Goal: Register for event/course

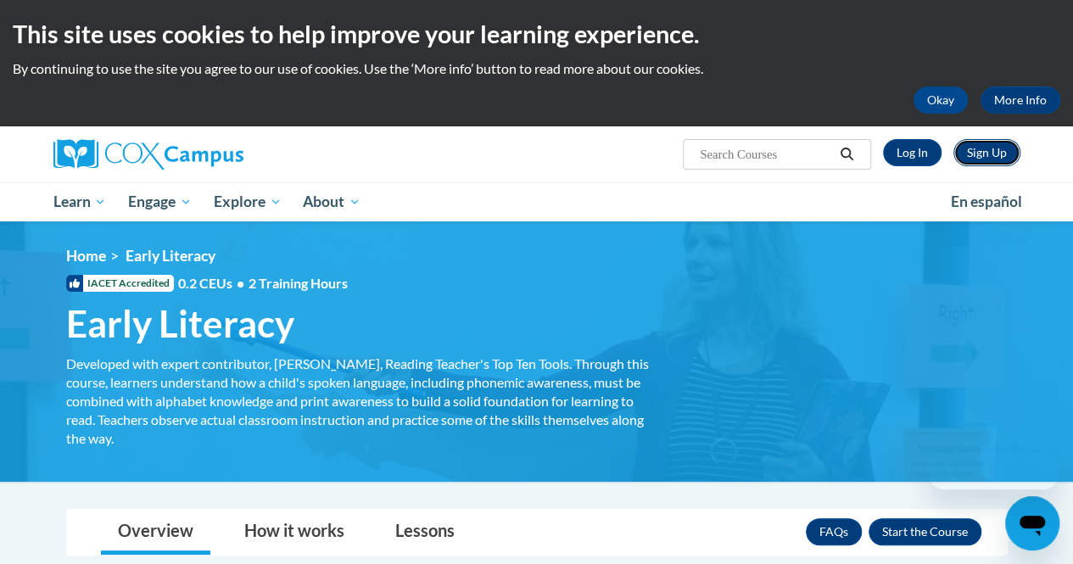
click at [986, 156] on link "Sign Up" at bounding box center [986, 152] width 67 height 27
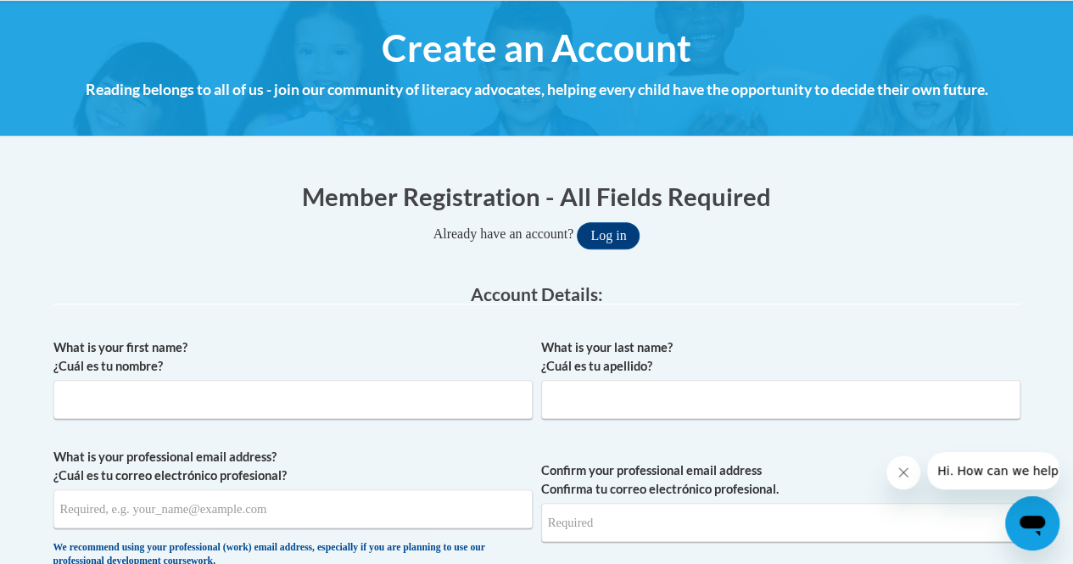
scroll to position [220, 0]
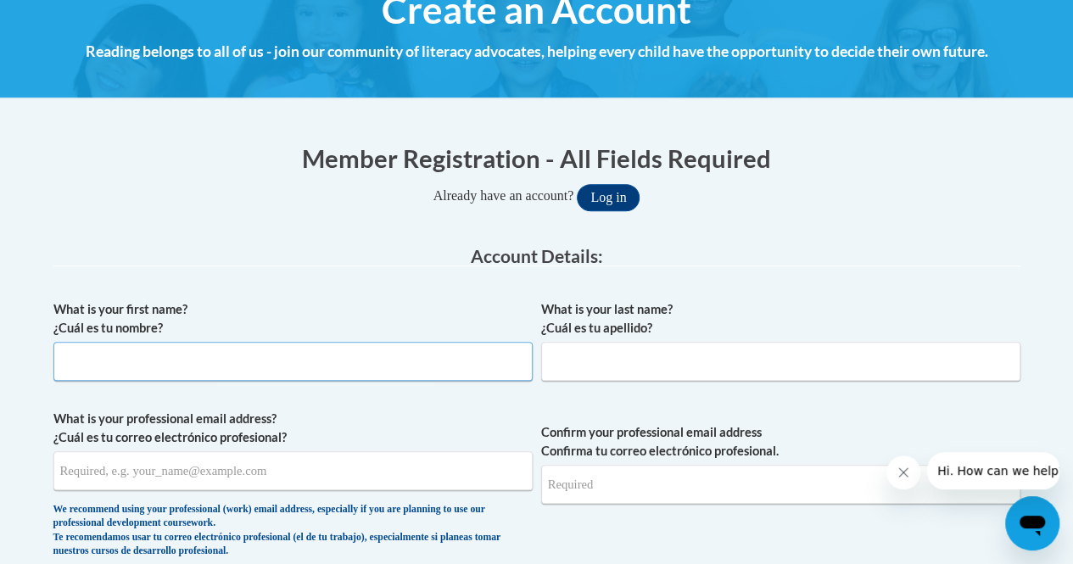
click at [217, 350] on input "What is your first name? ¿Cuál es tu nombre?" at bounding box center [292, 361] width 479 height 39
type input "Kylie"
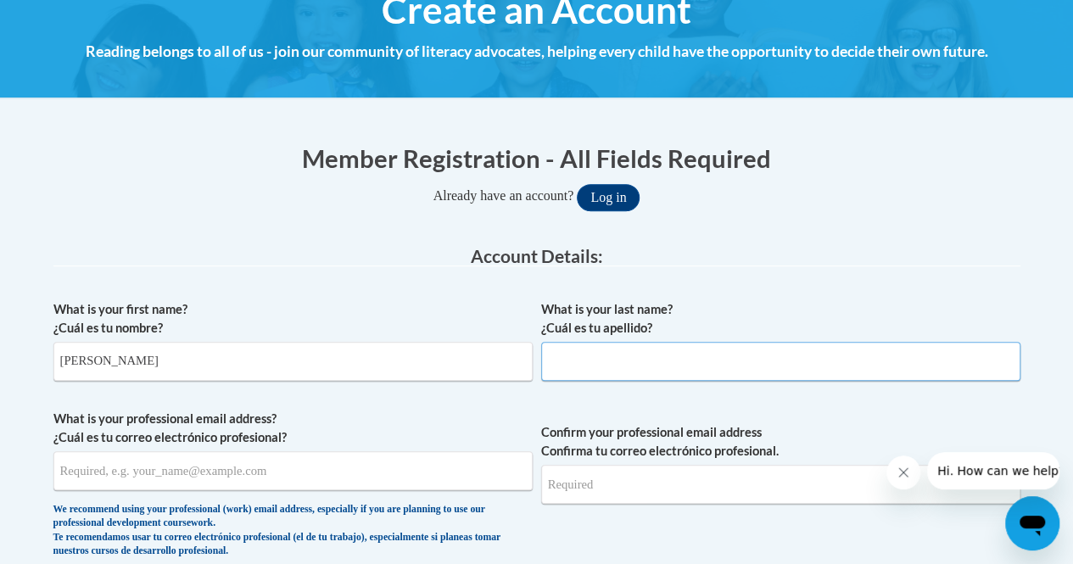
type input "Cozart"
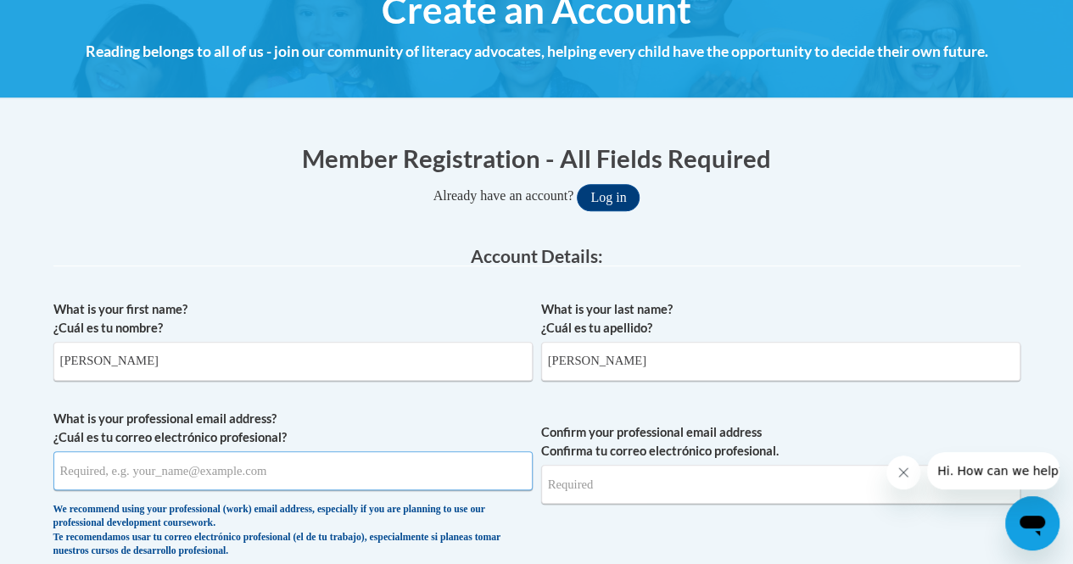
type input "kylieskyec@gmail.com"
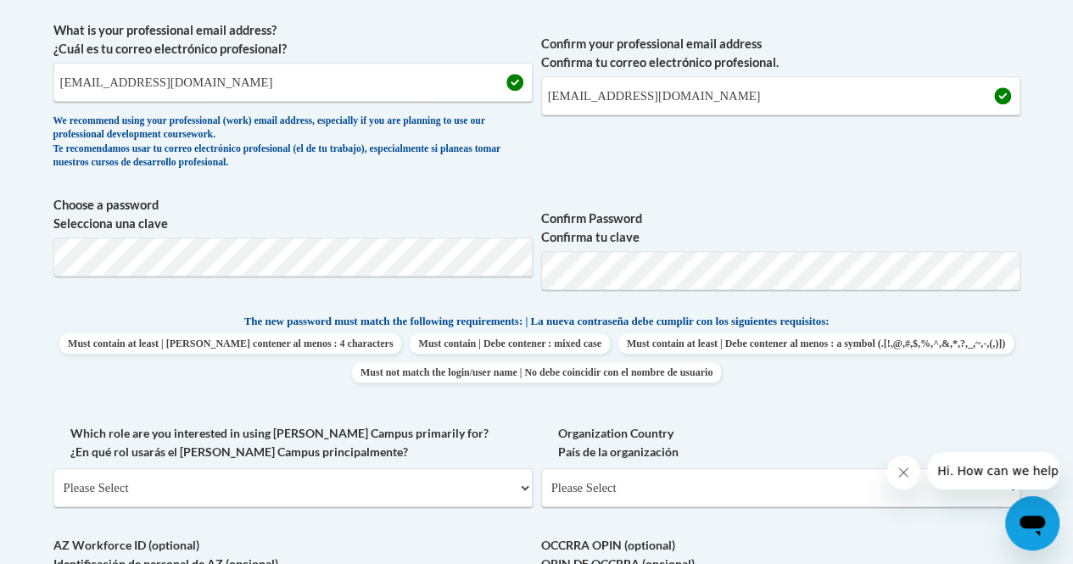
scroll to position [614, 0]
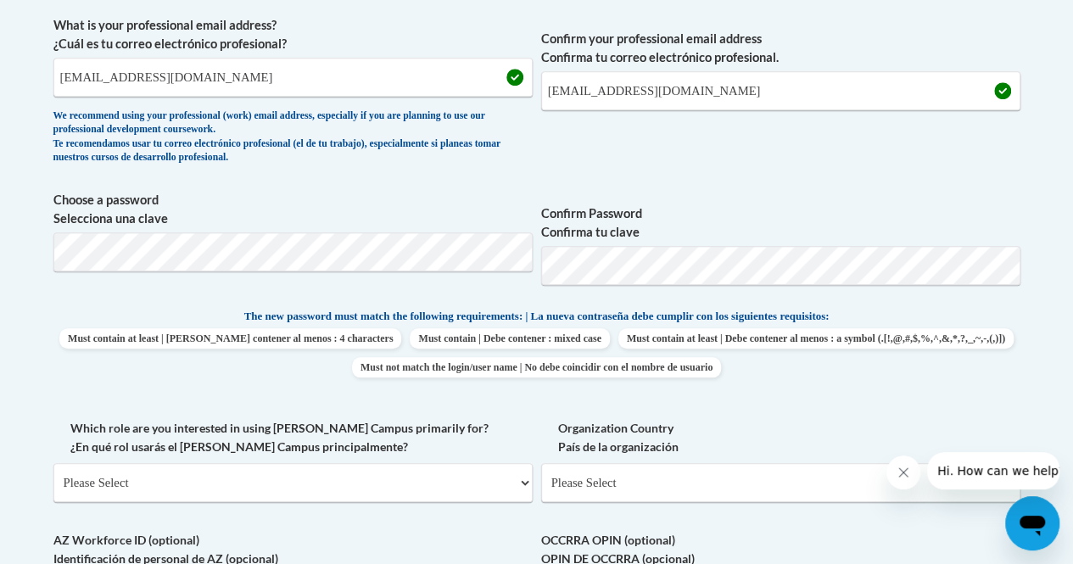
click at [675, 428] on label "Organization Country País de la organización" at bounding box center [780, 437] width 479 height 37
click at [675, 463] on select "Please Select United States | Estados Unidos Outside of the United States | Fue…" at bounding box center [780, 482] width 479 height 39
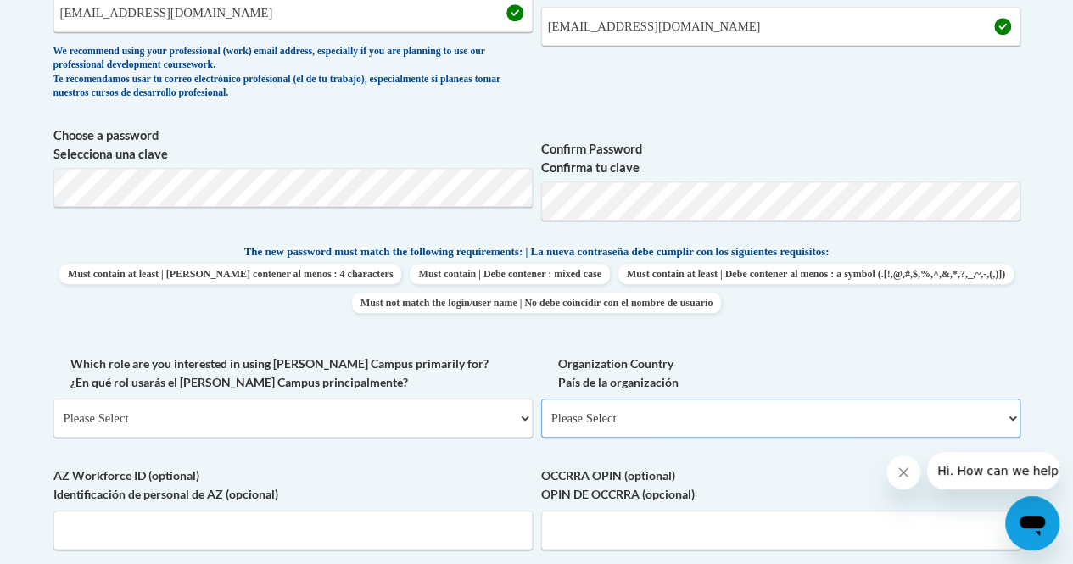
scroll to position [696, 0]
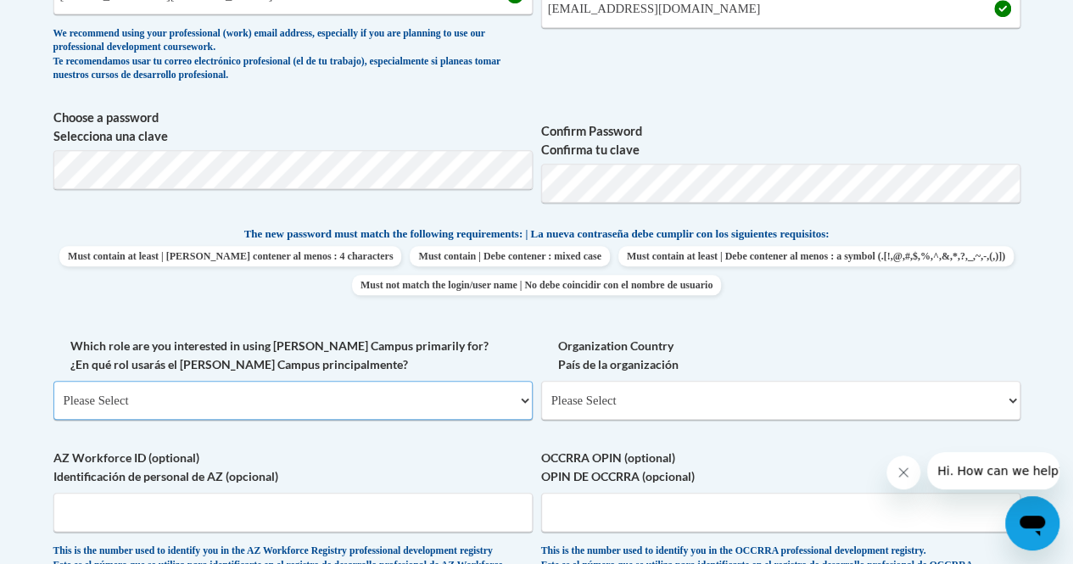
click at [471, 394] on select "Please Select College/University | Colegio/Universidad Community/Nonprofit Part…" at bounding box center [292, 400] width 479 height 39
select select "5a18ea06-2b54-4451-96f2-d152daf9eac5"
click at [53, 381] on select "Please Select College/University | Colegio/Universidad Community/Nonprofit Part…" at bounding box center [292, 400] width 479 height 39
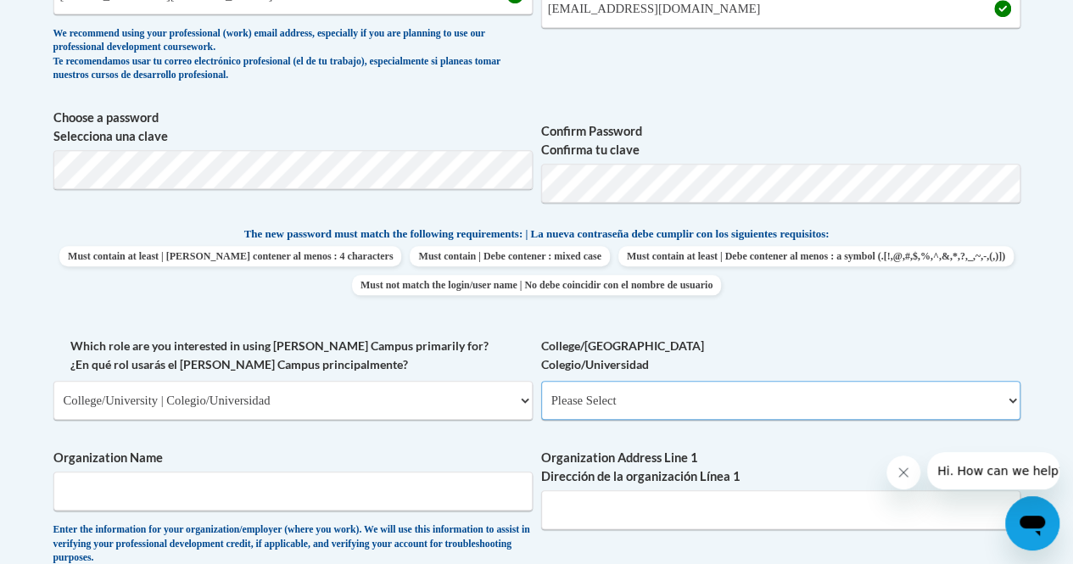
click at [585, 404] on select "Please Select College/University Staff | Empleado universitario College/Univers…" at bounding box center [780, 400] width 479 height 39
select select "c8743970-7742-49d2-af9e-5c4138019e9a"
click at [541, 381] on select "Please Select College/University Staff | Empleado universitario College/Univers…" at bounding box center [780, 400] width 479 height 39
click at [430, 492] on input "Organization Name" at bounding box center [292, 490] width 479 height 39
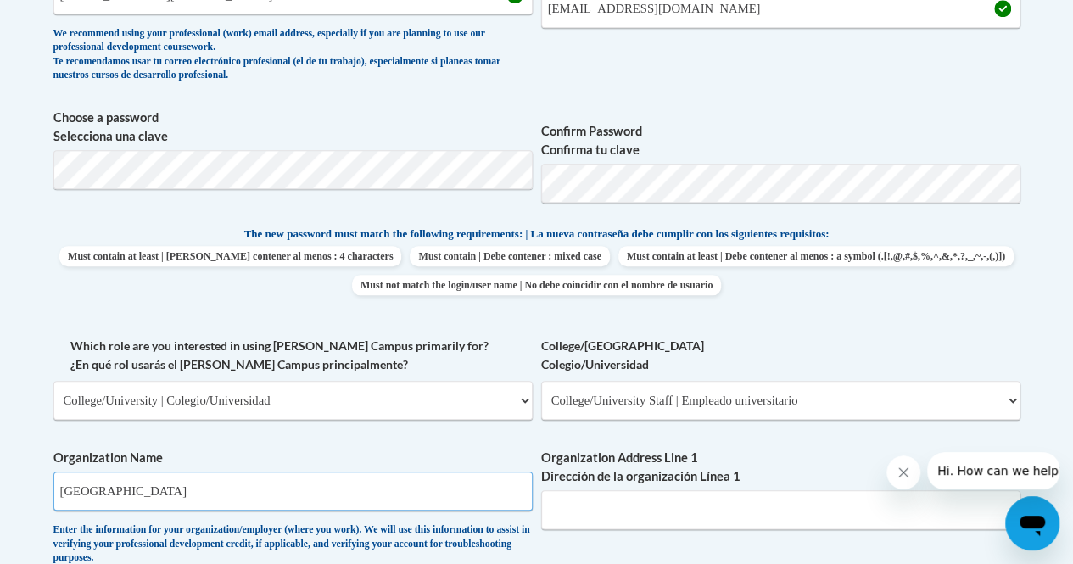
type input "Kennesaw State University"
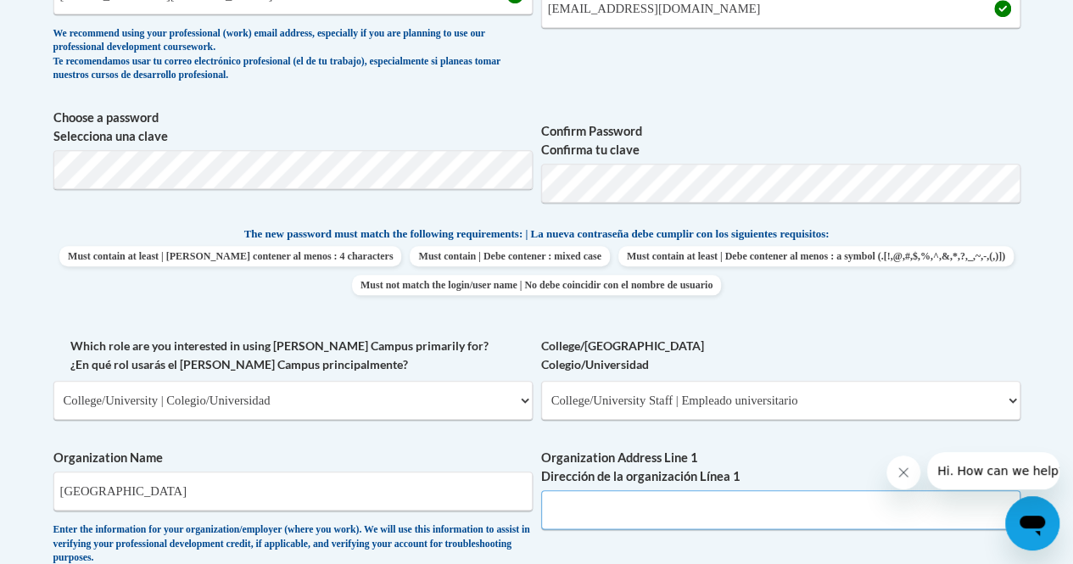
click at [575, 503] on input "Organization Address Line 1 Dirección de la organización Línea 1" at bounding box center [780, 509] width 479 height 39
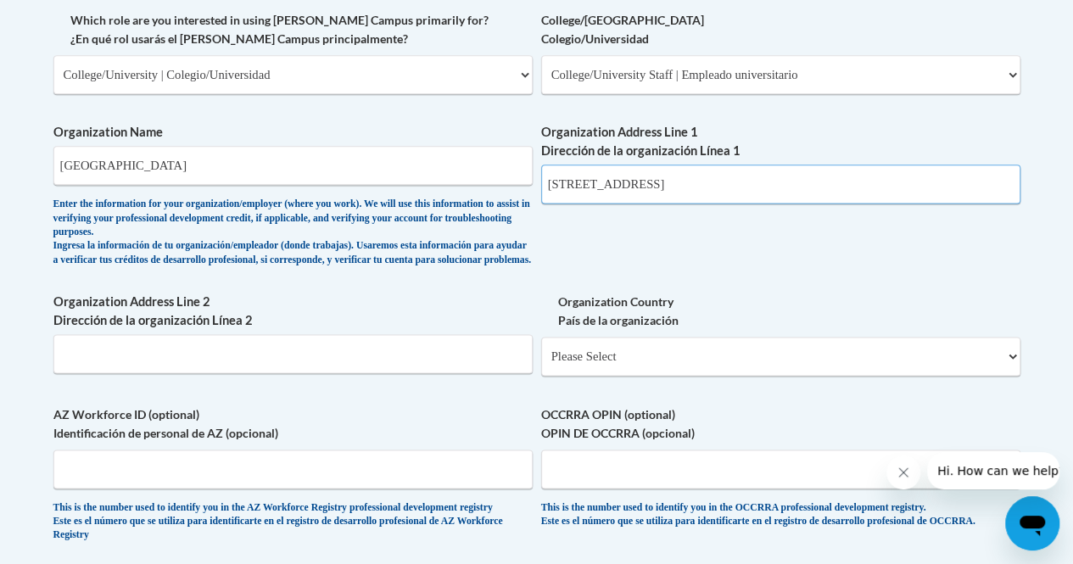
scroll to position [1021, 0]
click at [699, 191] on input "4010 Lakeland Hills Dr." at bounding box center [780, 184] width 479 height 39
type input "4"
paste input "1000 Chastain Road Kennesaw, GA 30144"
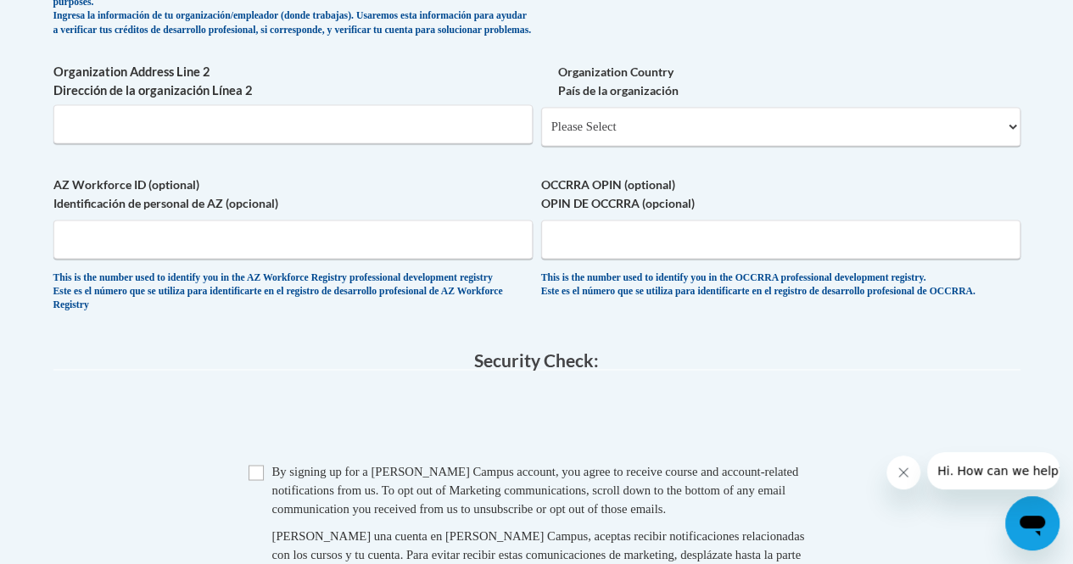
scroll to position [1329, 0]
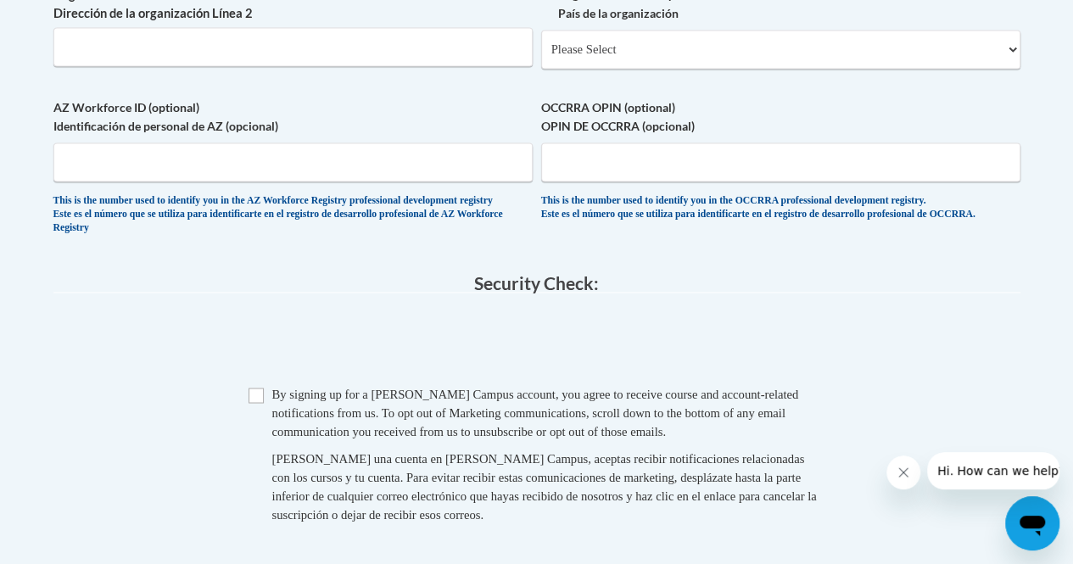
type input "1000 Chastain Road Kennesaw, GA 30144"
click at [261, 403] on input "Checkbox" at bounding box center [255, 395] width 15 height 15
checkbox input "true"
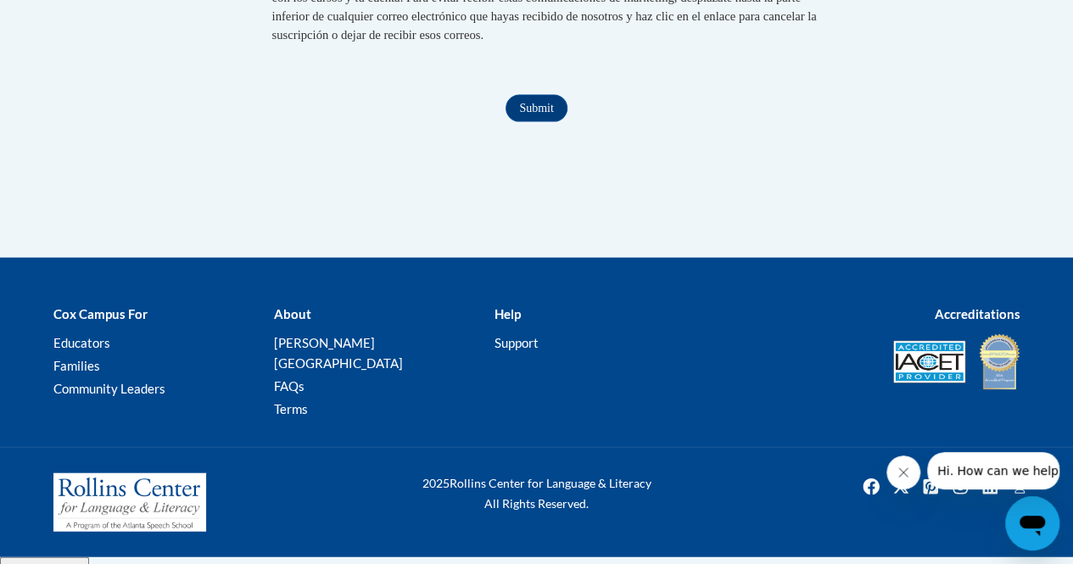
click at [722, 278] on div at bounding box center [536, 268] width 1073 height 20
click at [546, 122] on input "Submit" at bounding box center [535, 108] width 61 height 27
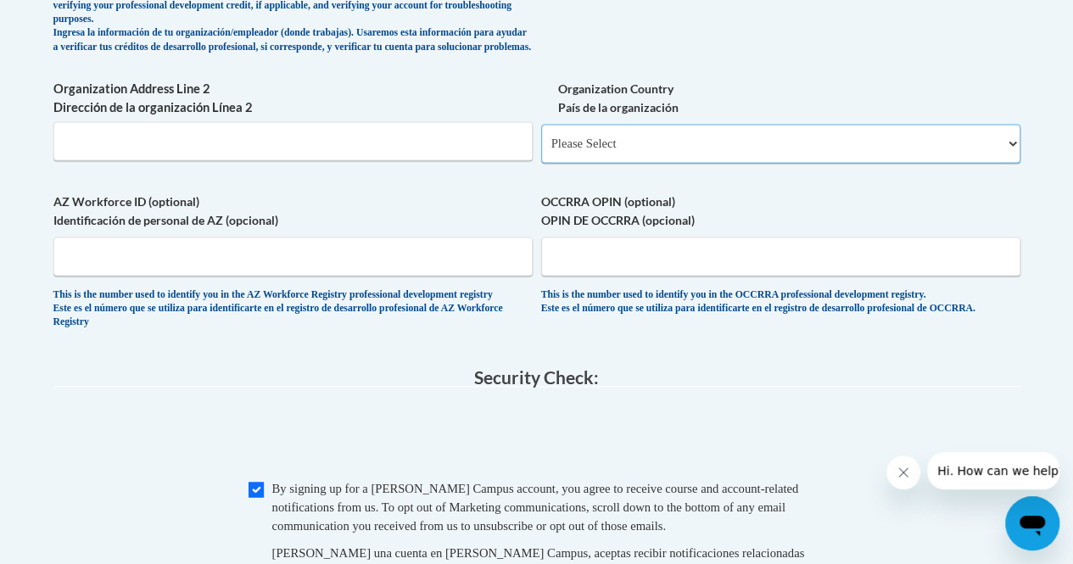
scroll to position [1234, 0]
click at [609, 150] on select "Please Select United States | Estados Unidos Outside of the United States | Fue…" at bounding box center [780, 144] width 479 height 39
select select "ad49bcad-a171-4b2e-b99c-48b446064914"
click at [541, 137] on select "Please Select United States | Estados Unidos Outside of the United States | Fue…" at bounding box center [780, 144] width 479 height 39
select select
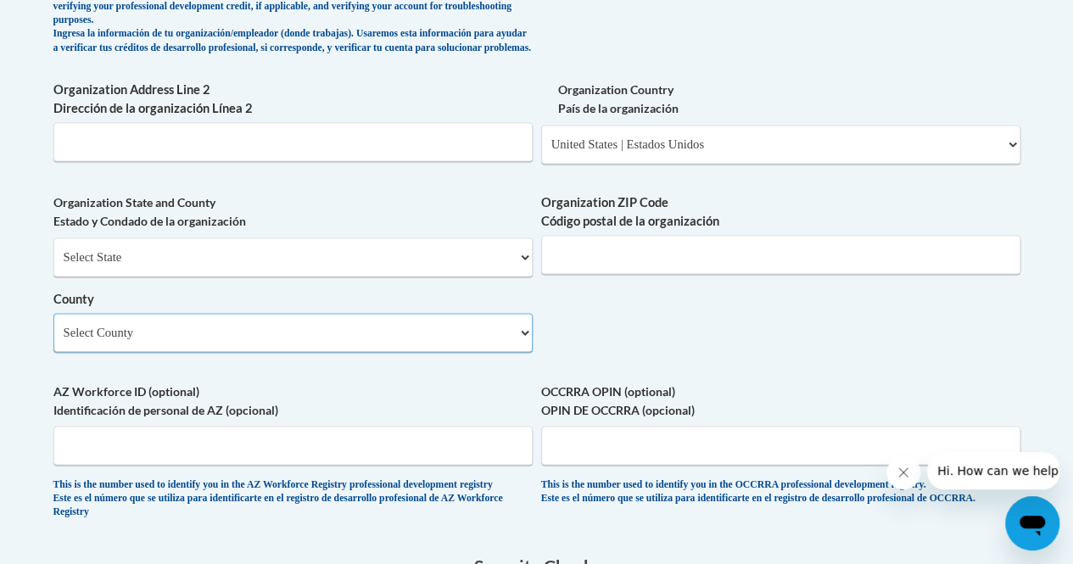
click at [482, 344] on select "Select County Appling Atkinson Bacon Baker Baldwin Banks Barrow Bartow Ben Hill…" at bounding box center [292, 332] width 479 height 39
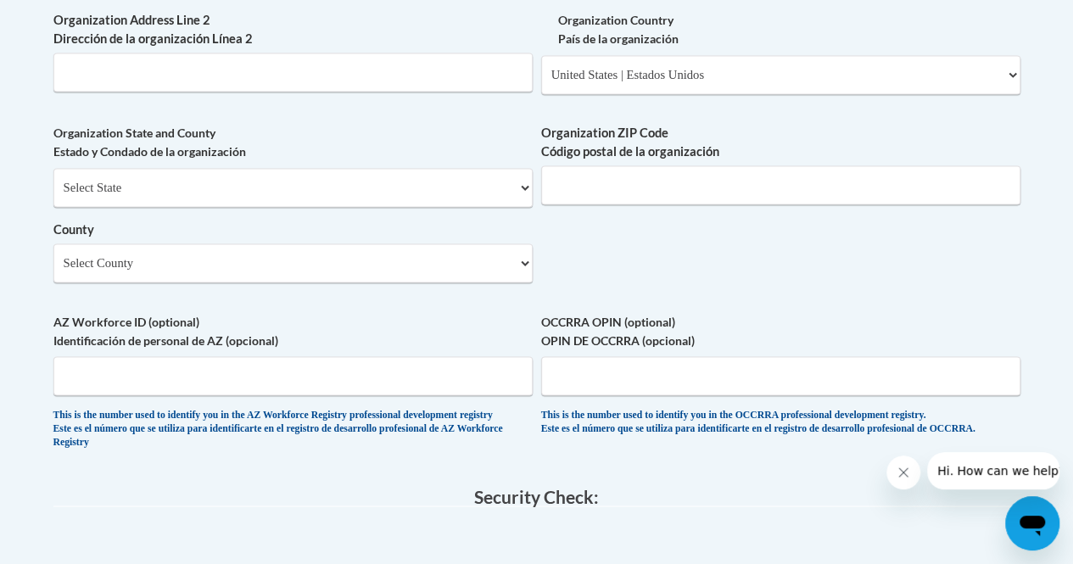
scroll to position [1297, 0]
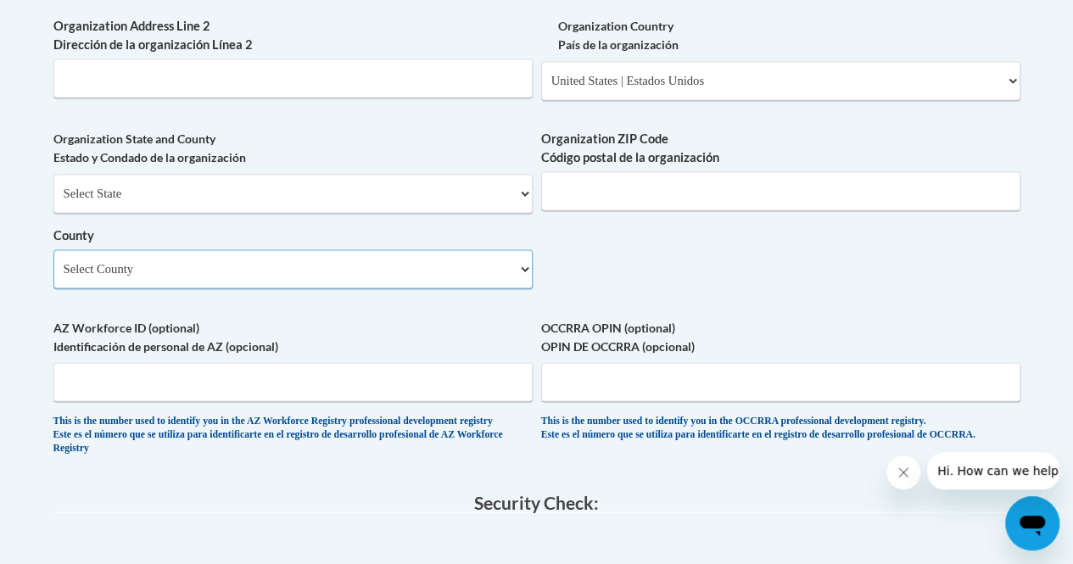
click at [509, 273] on select "Select County Appling Atkinson Bacon Baker Baldwin Banks Barrow Bartow Ben Hill…" at bounding box center [292, 268] width 479 height 39
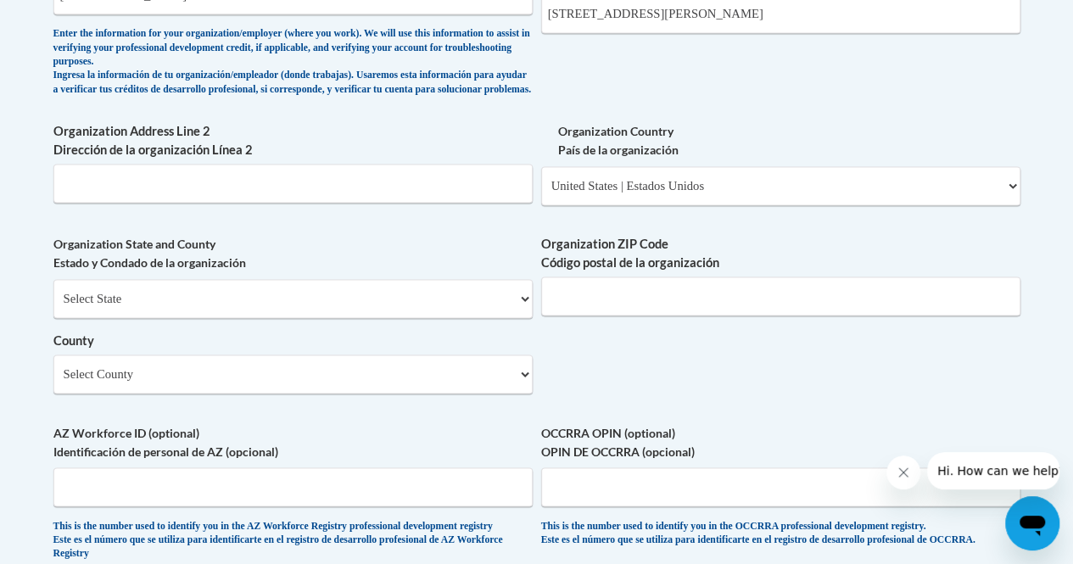
scroll to position [1197, 0]
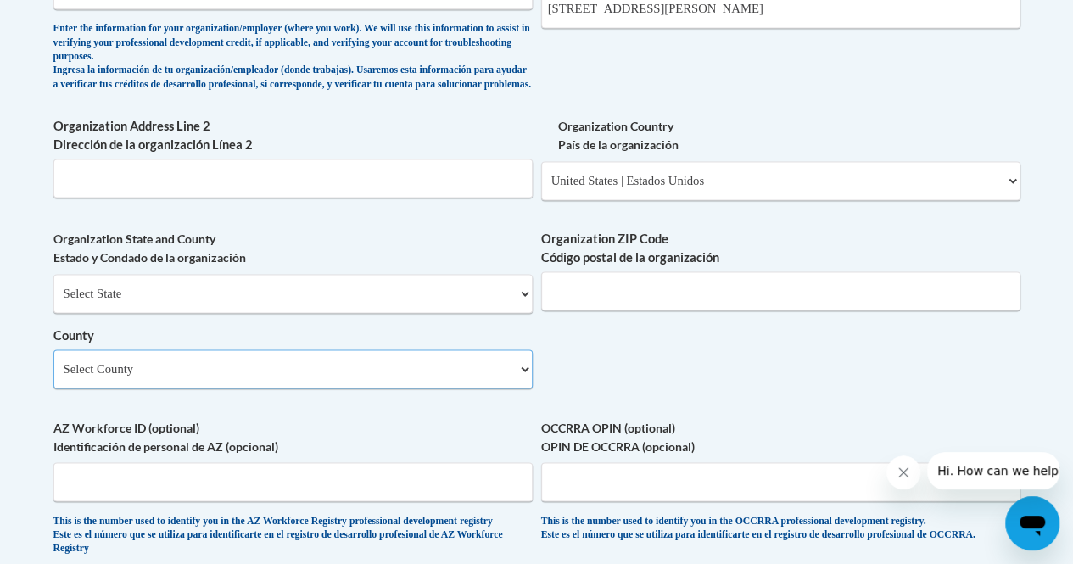
click at [510, 385] on select "Select County Appling Atkinson Bacon Baker Baldwin Banks Barrow Bartow Ben Hill…" at bounding box center [292, 368] width 479 height 39
select select "Paulding"
click at [53, 362] on select "Select County Appling Atkinson Bacon Baker Baldwin Banks Barrow Bartow Ben Hill…" at bounding box center [292, 368] width 479 height 39
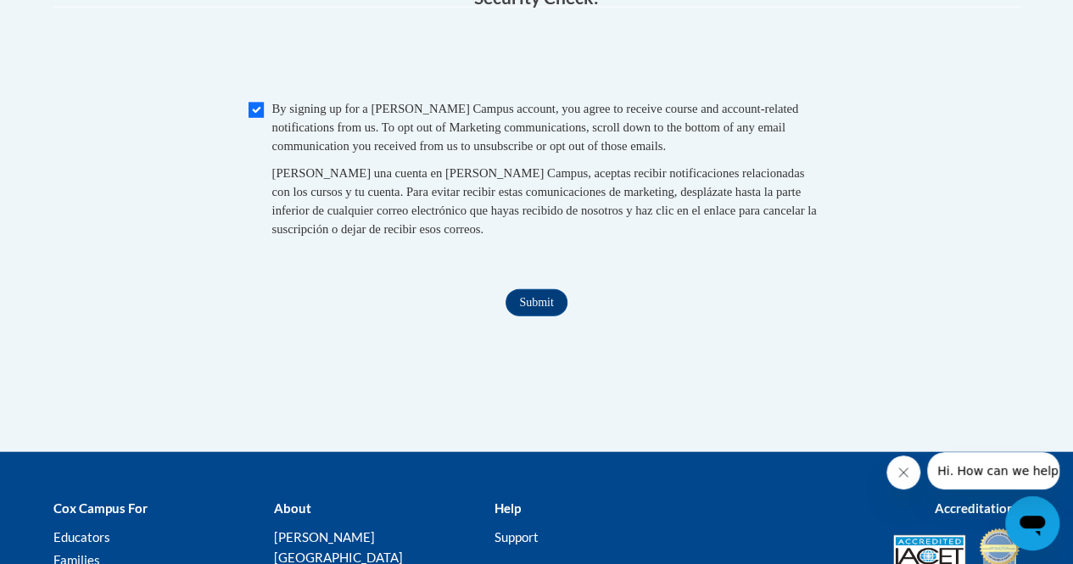
scroll to position [1818, 0]
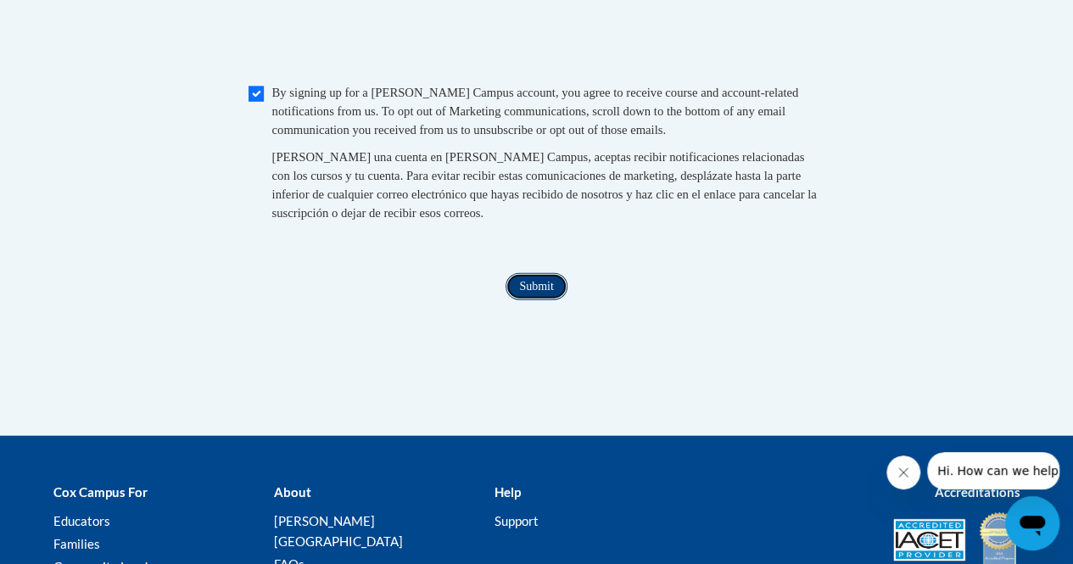
click at [541, 300] on input "Submit" at bounding box center [535, 286] width 61 height 27
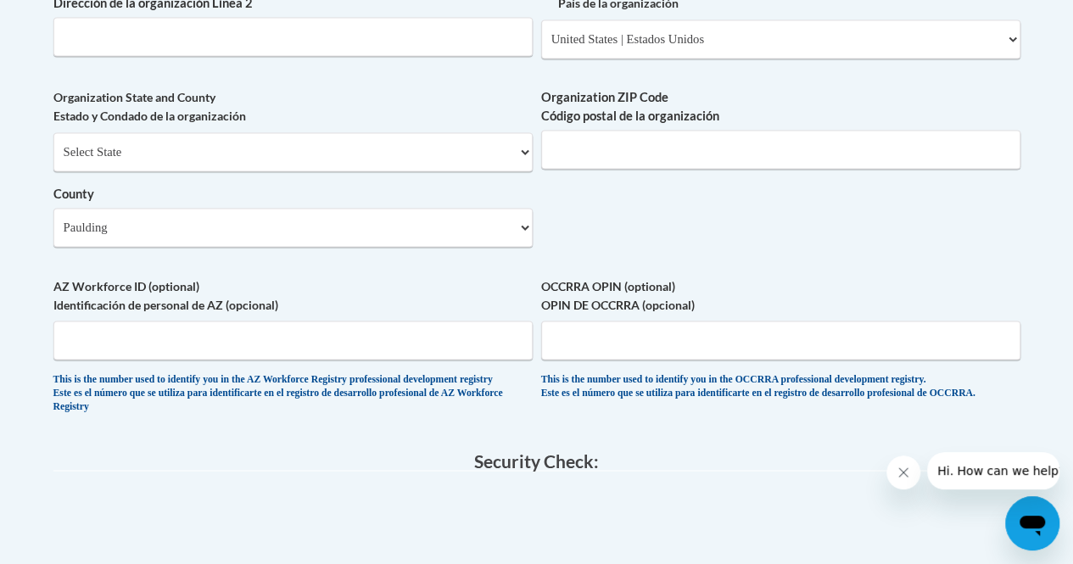
scroll to position [1341, 0]
click at [597, 160] on input "Organization ZIP Code Código postal de la organización" at bounding box center [780, 147] width 479 height 39
paste input "30144"
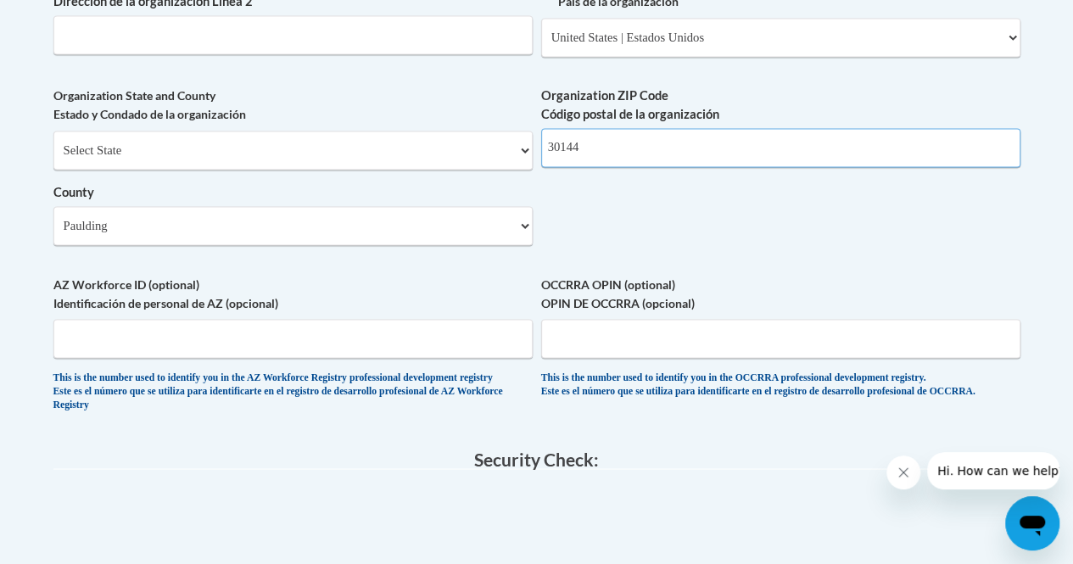
type input "30144"
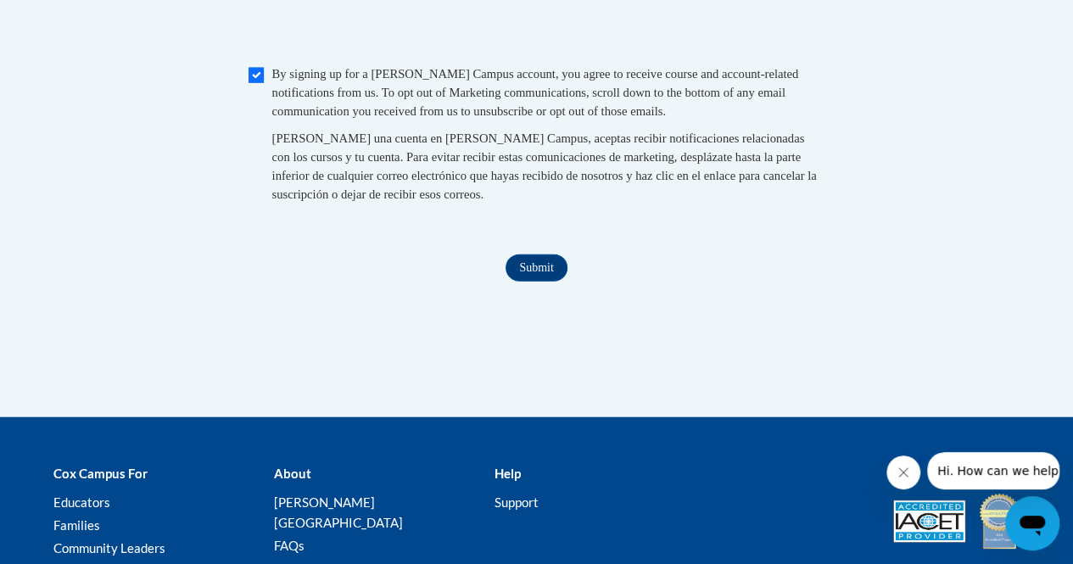
scroll to position [1848, 0]
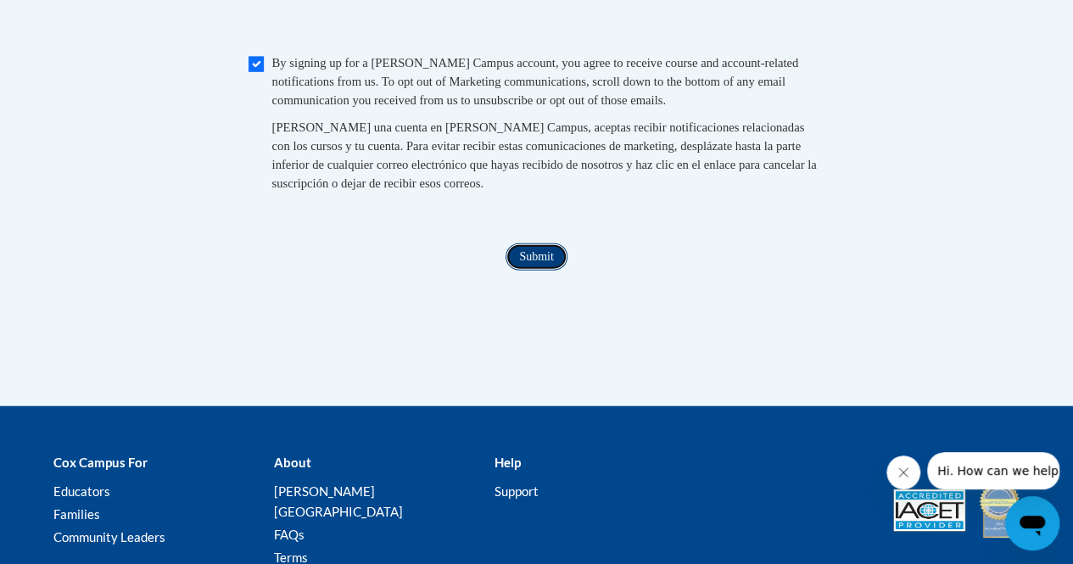
click at [540, 271] on input "Submit" at bounding box center [535, 256] width 61 height 27
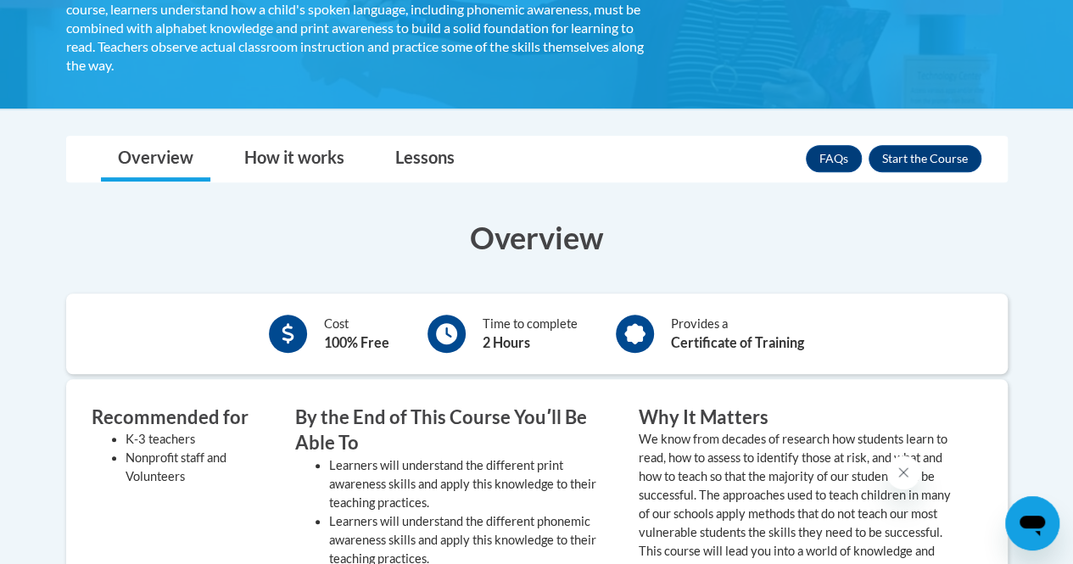
scroll to position [371, 0]
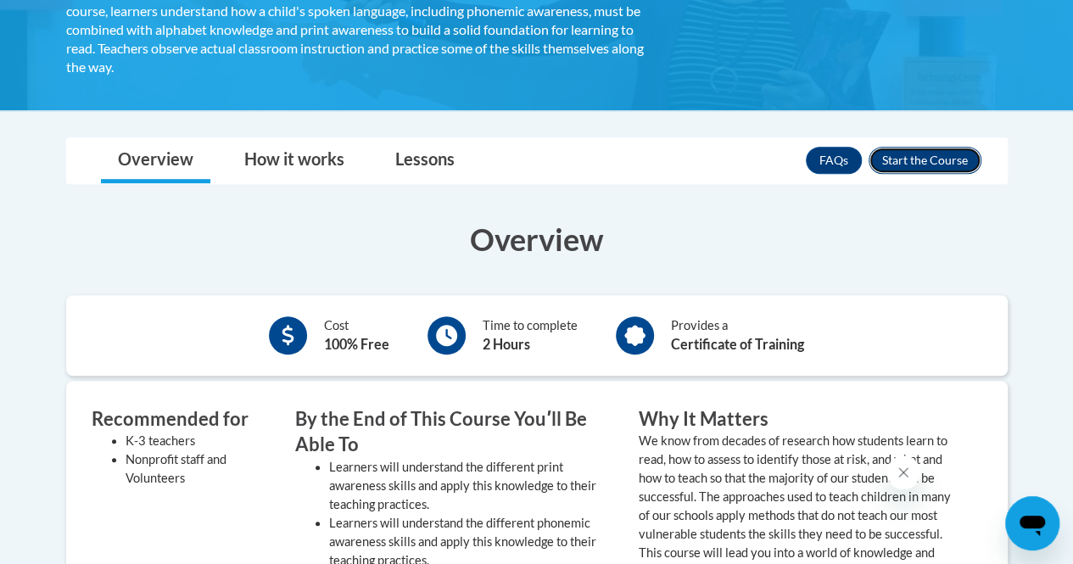
click at [926, 159] on button "Enroll" at bounding box center [924, 160] width 113 height 27
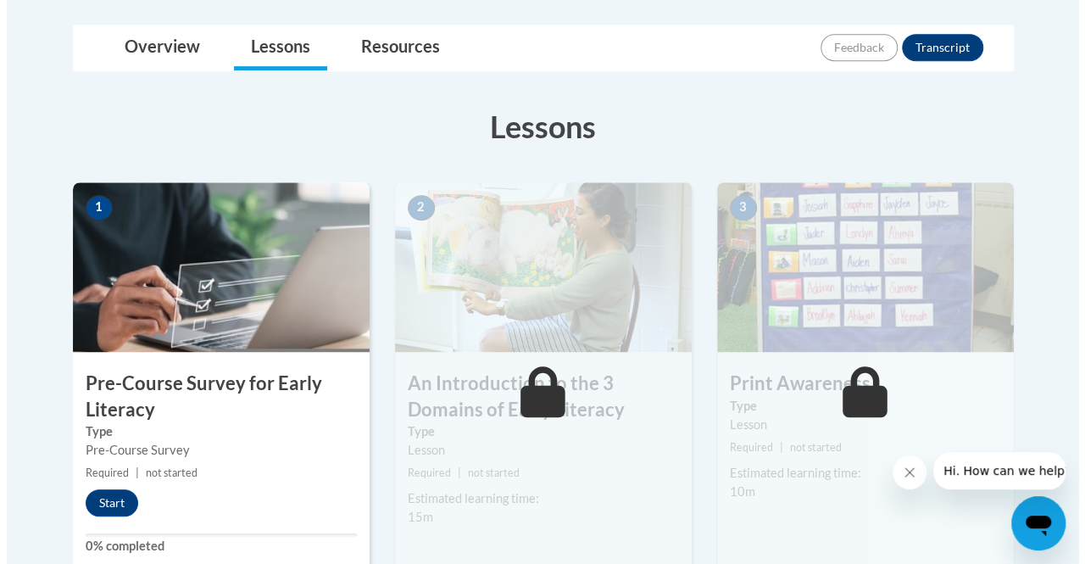
scroll to position [360, 0]
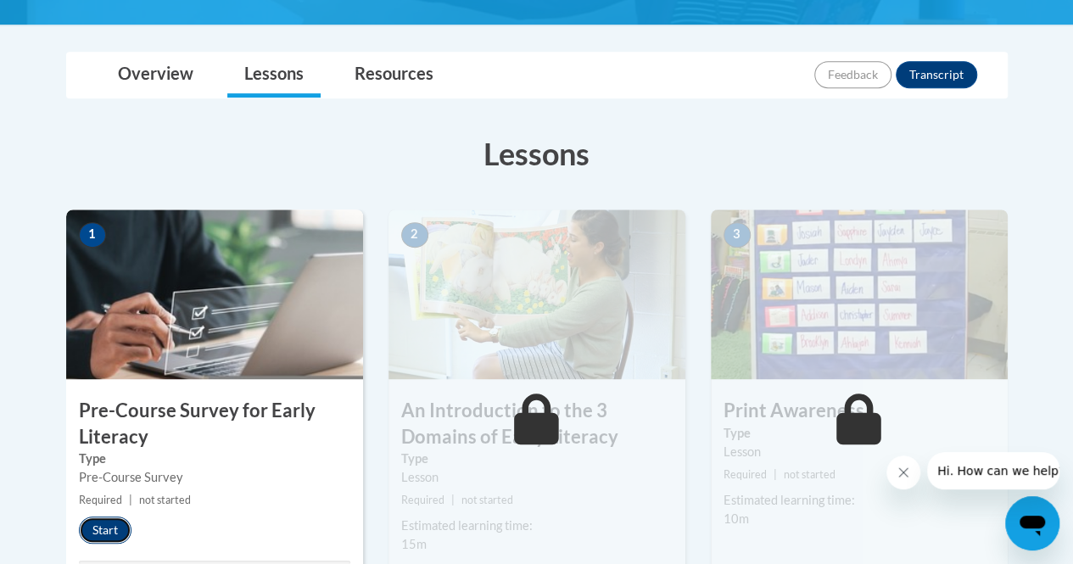
click at [112, 536] on button "Start" at bounding box center [105, 529] width 53 height 27
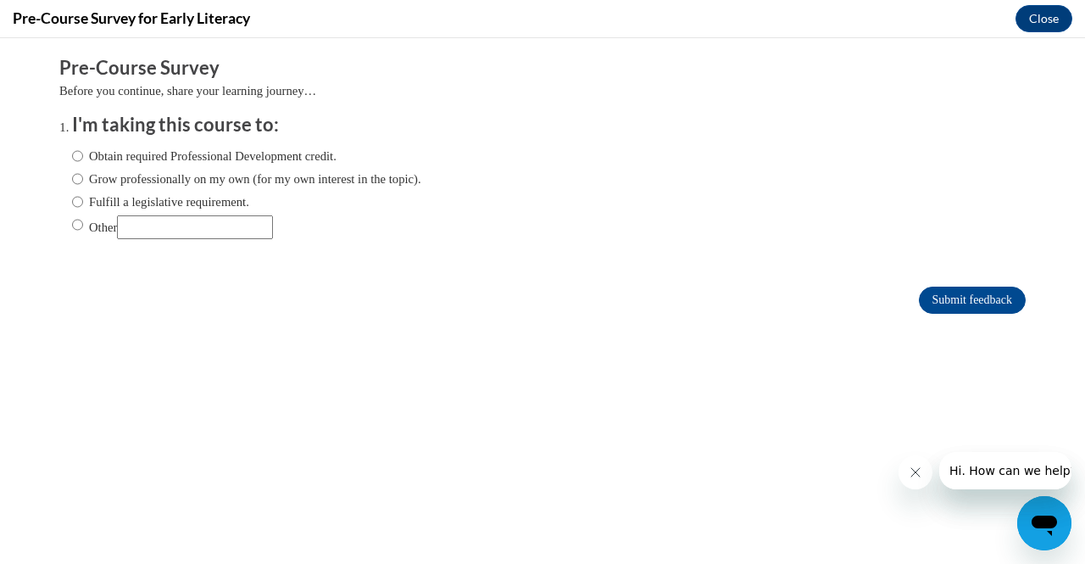
scroll to position [0, 0]
click at [72, 154] on label "Obtain required Professional Development credit." at bounding box center [204, 156] width 265 height 19
click at [72, 154] on input "Obtain required Professional Development credit." at bounding box center [77, 156] width 11 height 19
radio input "true"
click at [948, 302] on input "Submit feedback" at bounding box center [972, 300] width 107 height 27
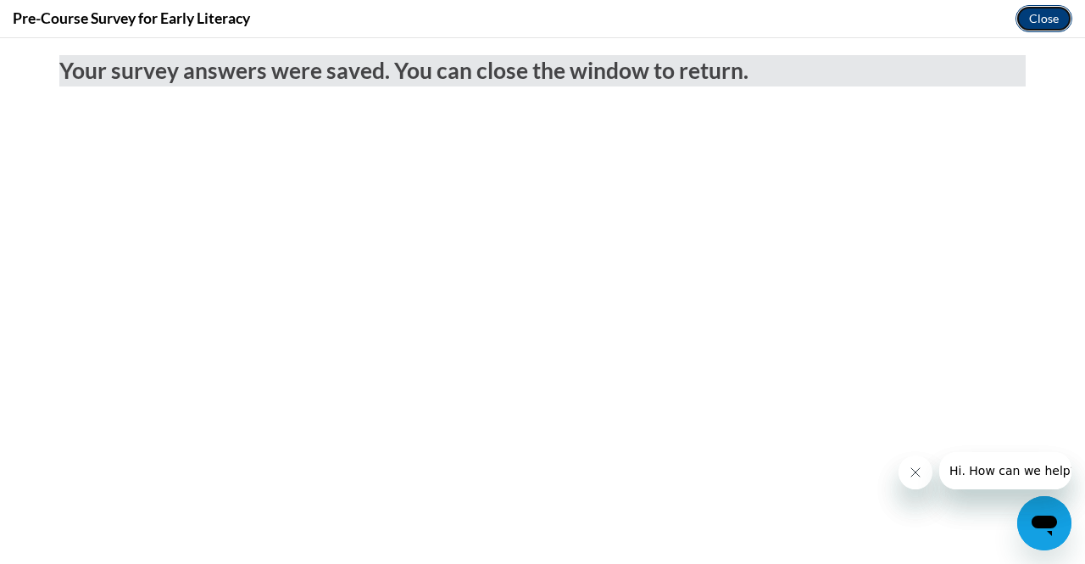
click at [1050, 11] on button "Close" at bounding box center [1044, 18] width 57 height 27
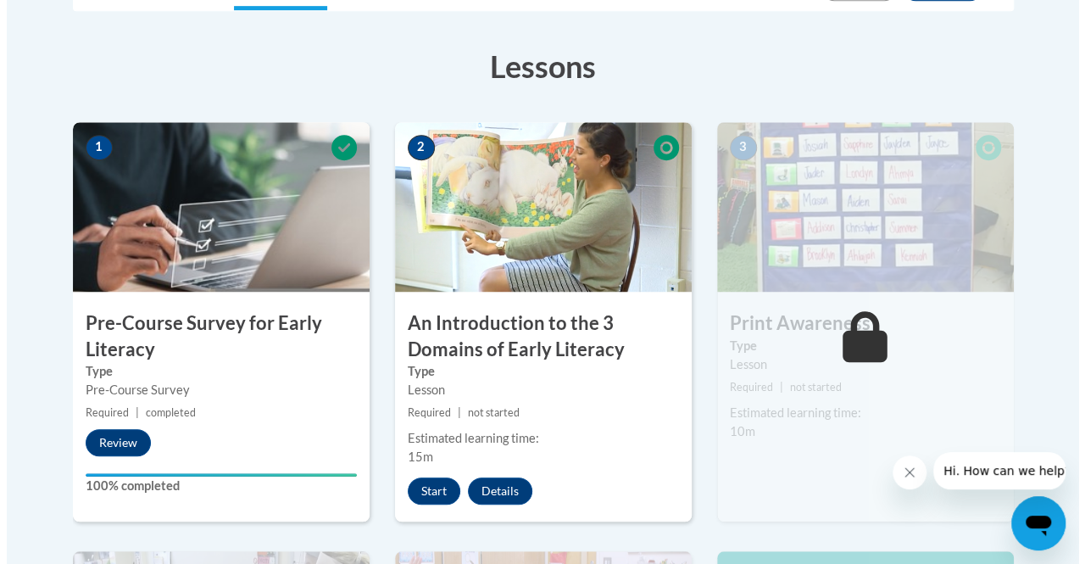
scroll to position [485, 0]
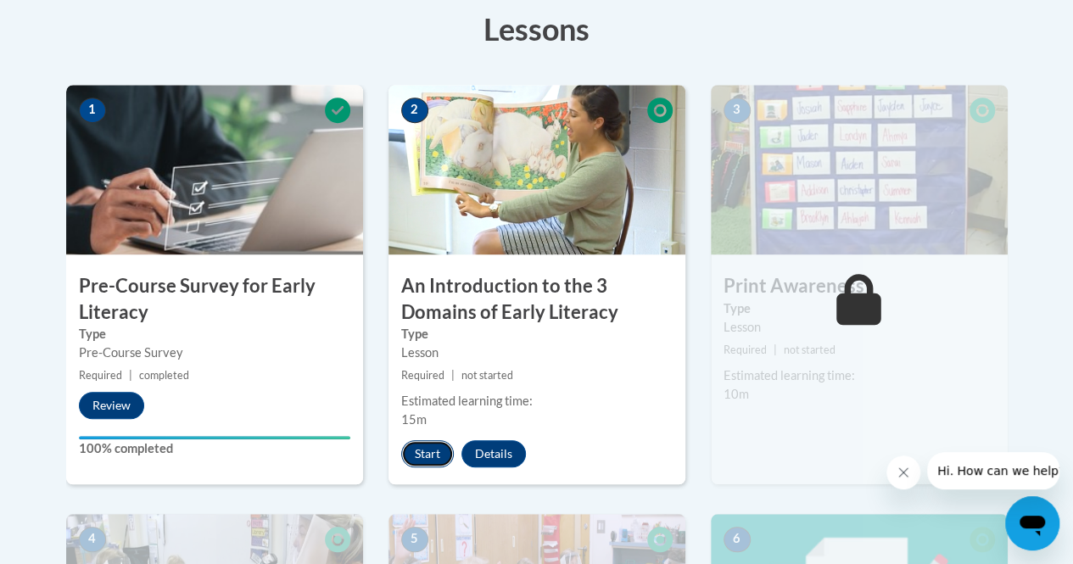
click at [427, 448] on button "Start" at bounding box center [427, 453] width 53 height 27
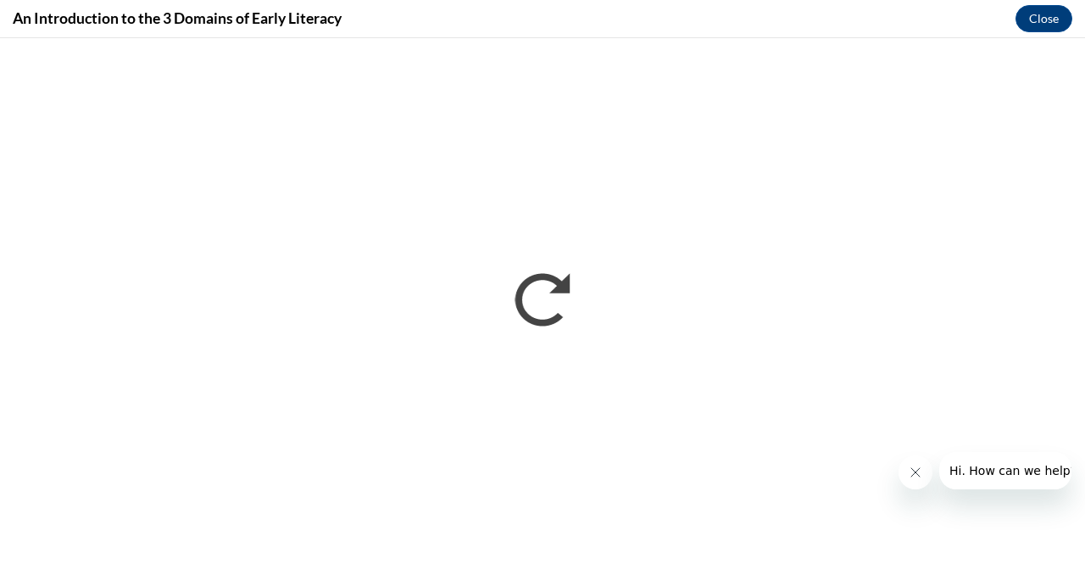
scroll to position [0, 0]
click at [466, 31] on div "An Introduction to the 3 Domains of Early Literacy Close" at bounding box center [542, 19] width 1085 height 38
click at [665, 25] on div "An Introduction to the 3 Domains of Early Literacy Close" at bounding box center [542, 19] width 1085 height 38
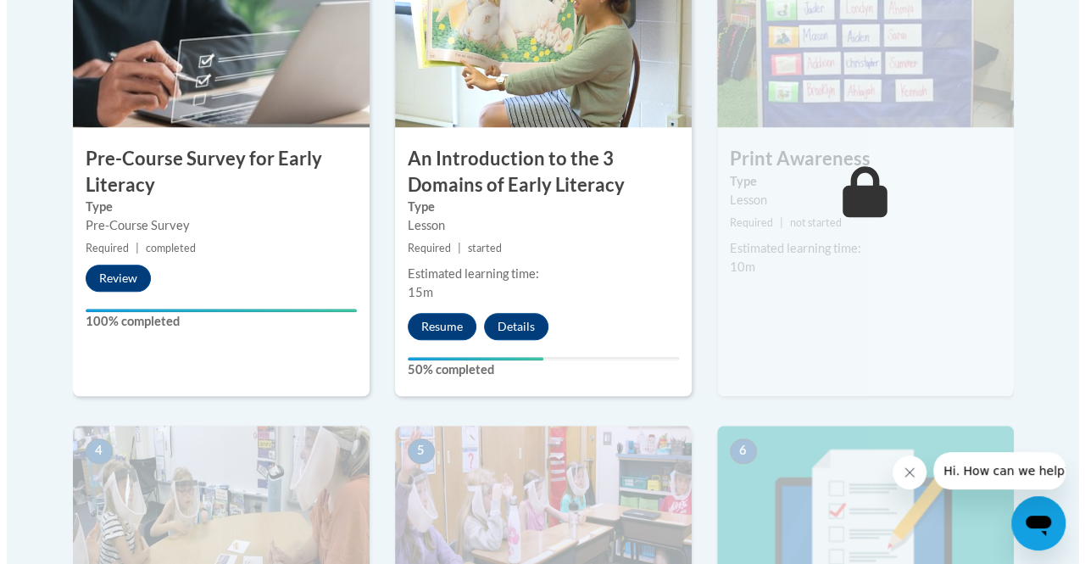
scroll to position [625, 0]
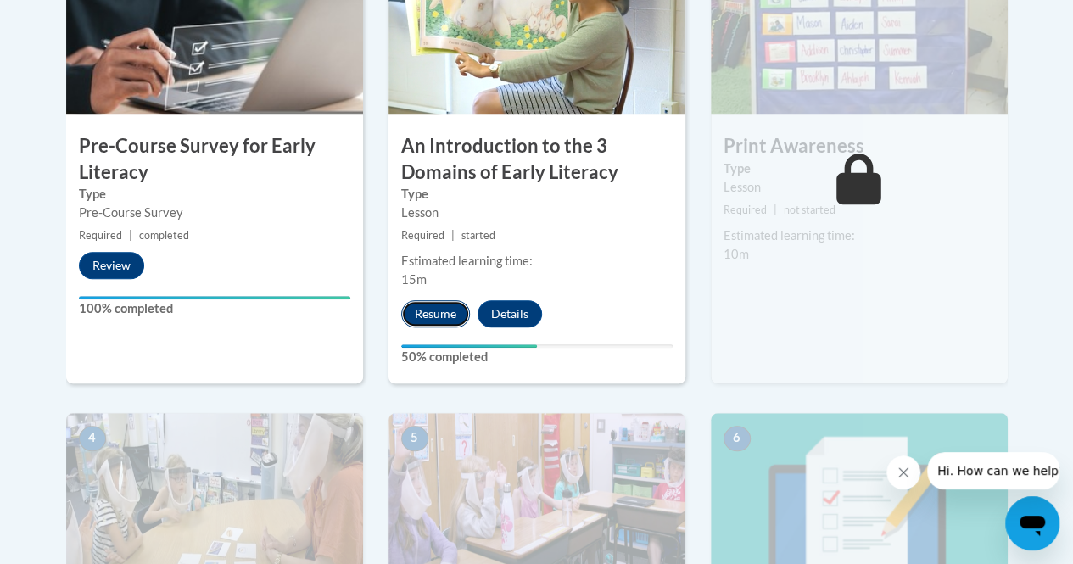
click at [435, 312] on button "Resume" at bounding box center [435, 313] width 69 height 27
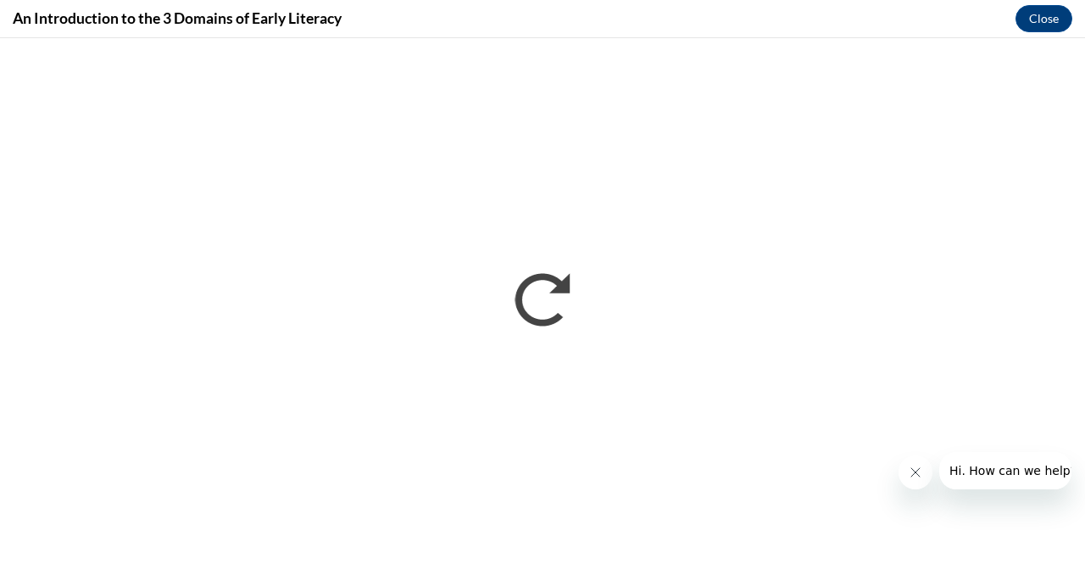
scroll to position [0, 0]
click at [910, 478] on icon "Close message from company" at bounding box center [915, 473] width 14 height 14
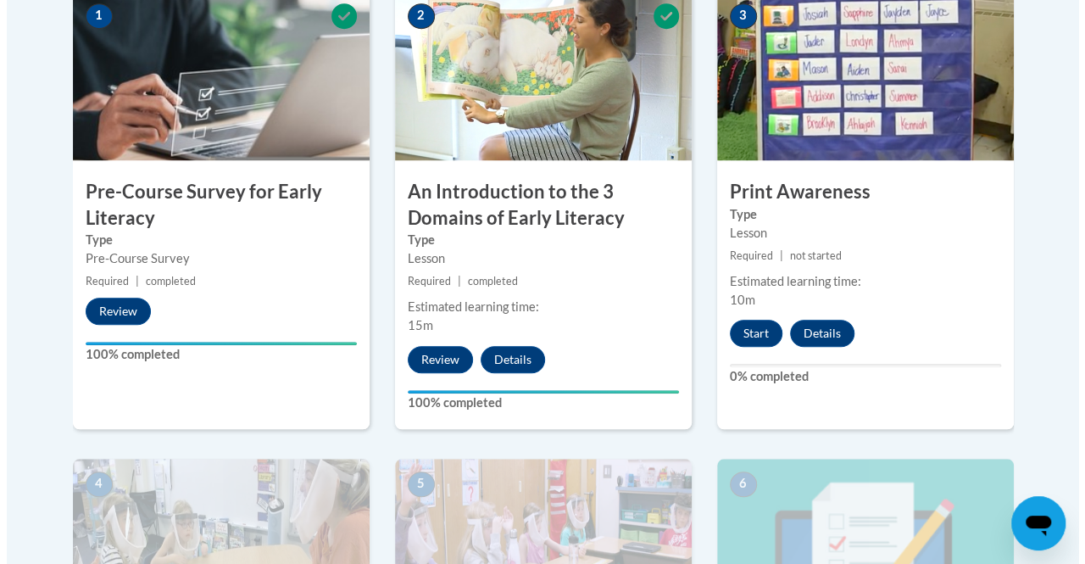
scroll to position [590, 0]
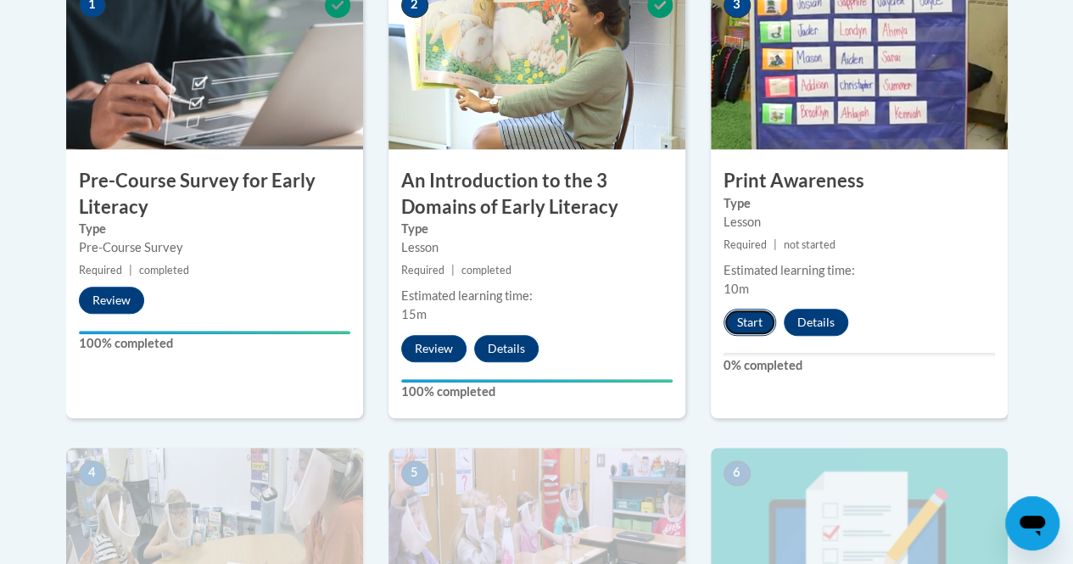
click at [759, 319] on button "Start" at bounding box center [749, 322] width 53 height 27
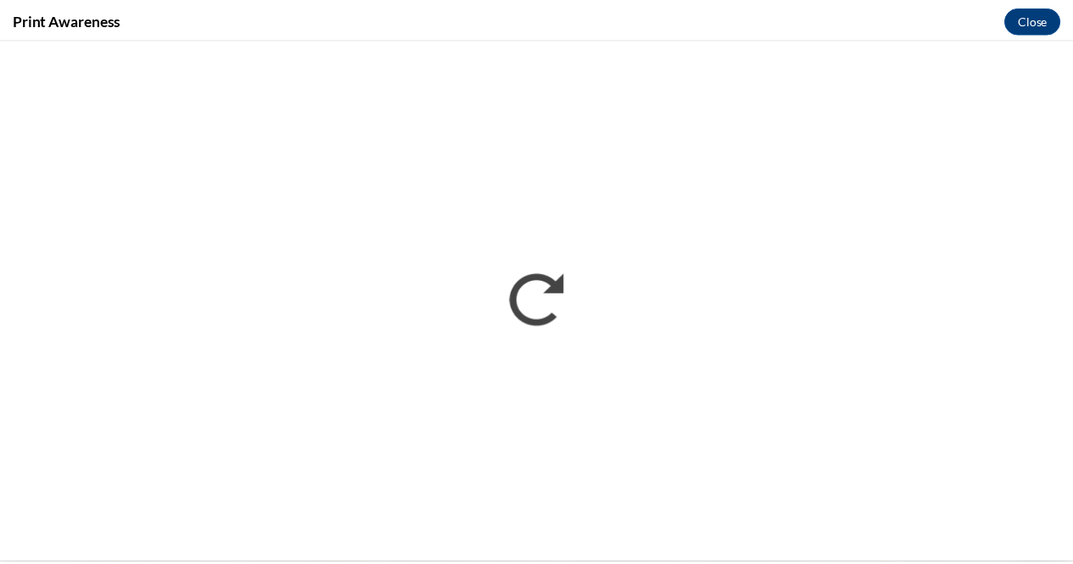
scroll to position [0, 0]
click at [1045, 24] on button "Close" at bounding box center [1044, 18] width 57 height 27
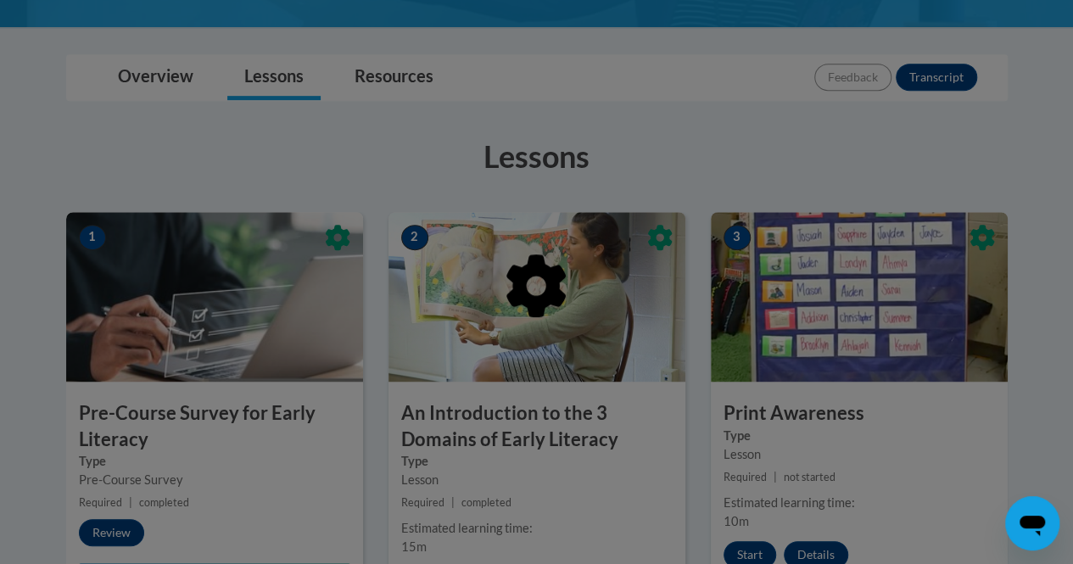
scroll to position [322, 0]
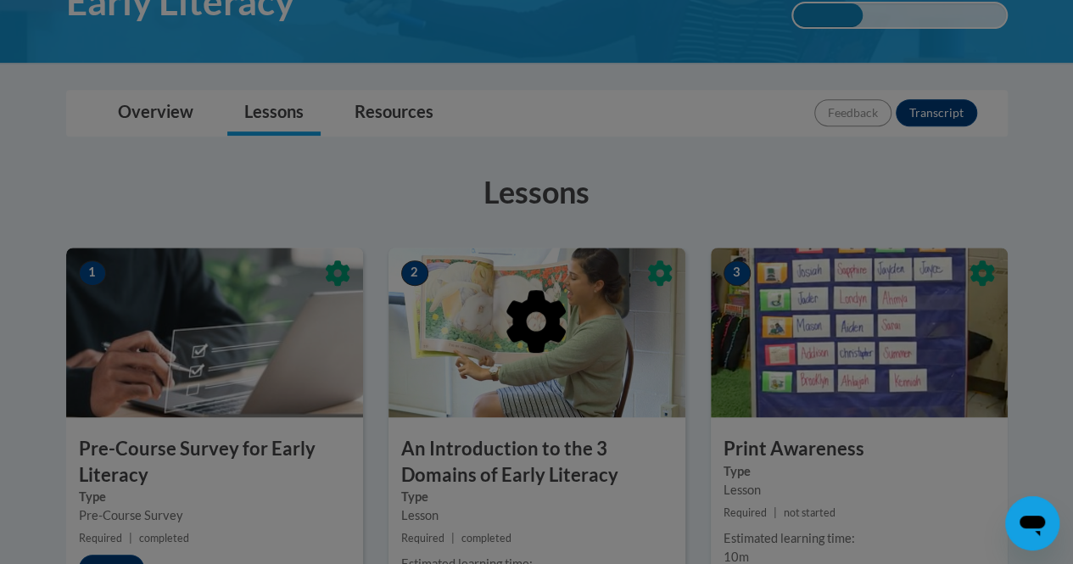
click at [939, 161] on div at bounding box center [536, 282] width 1073 height 564
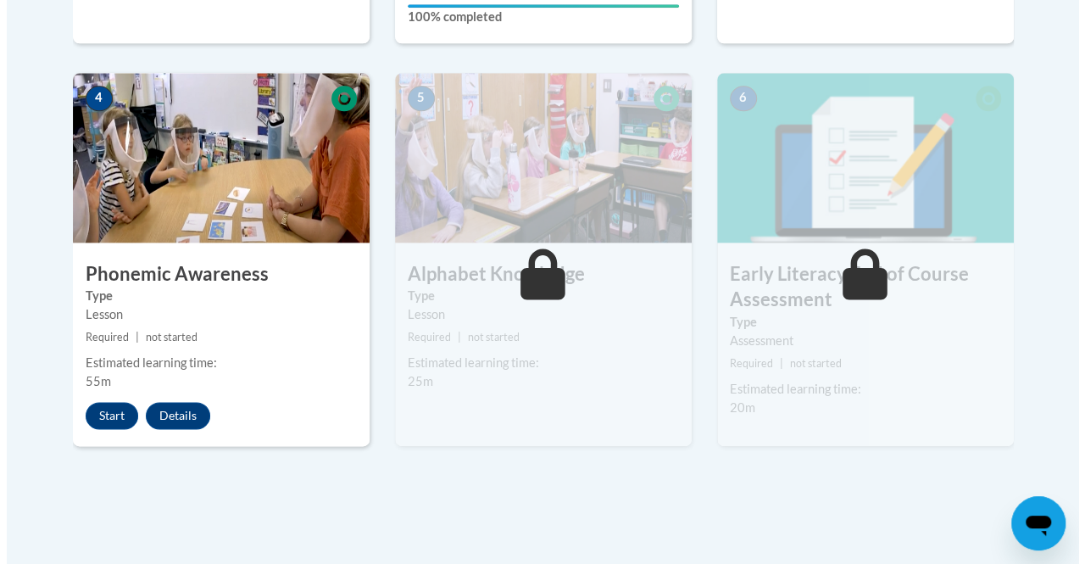
scroll to position [968, 0]
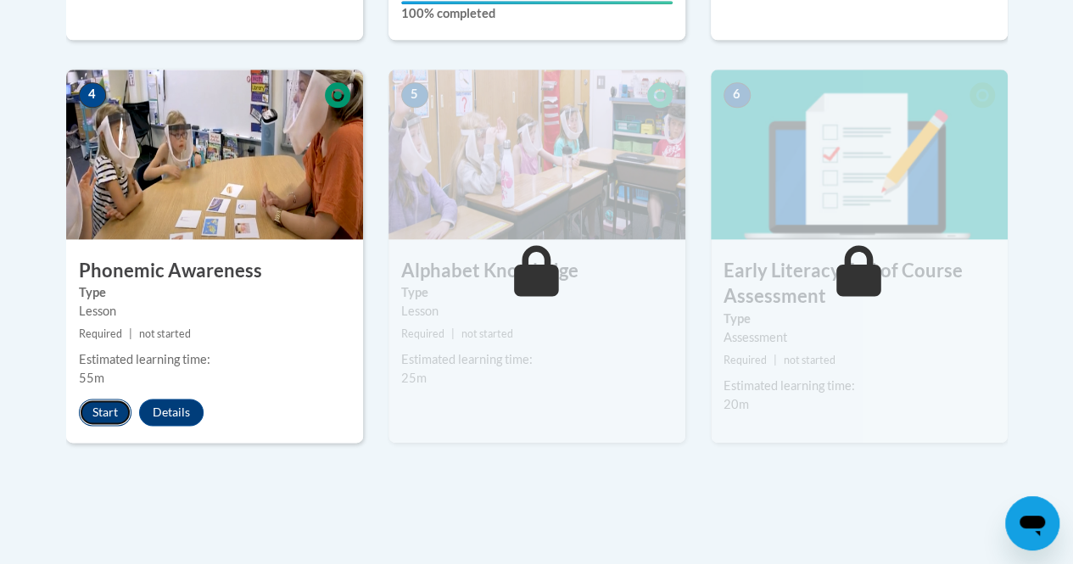
click at [103, 417] on button "Start" at bounding box center [105, 412] width 53 height 27
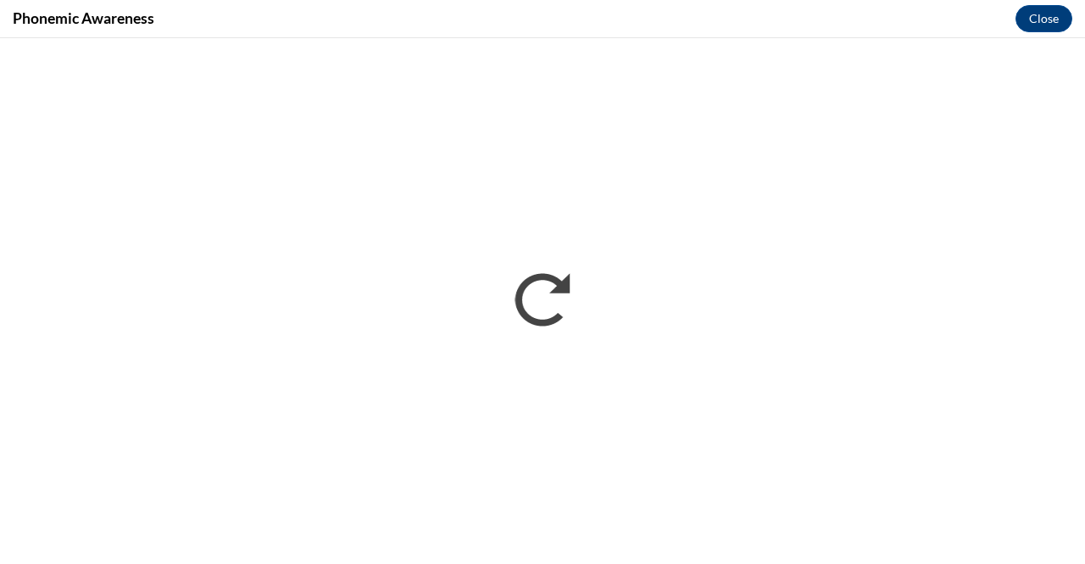
scroll to position [0, 0]
click at [838, 17] on div "Phonemic Awareness Close" at bounding box center [542, 19] width 1085 height 38
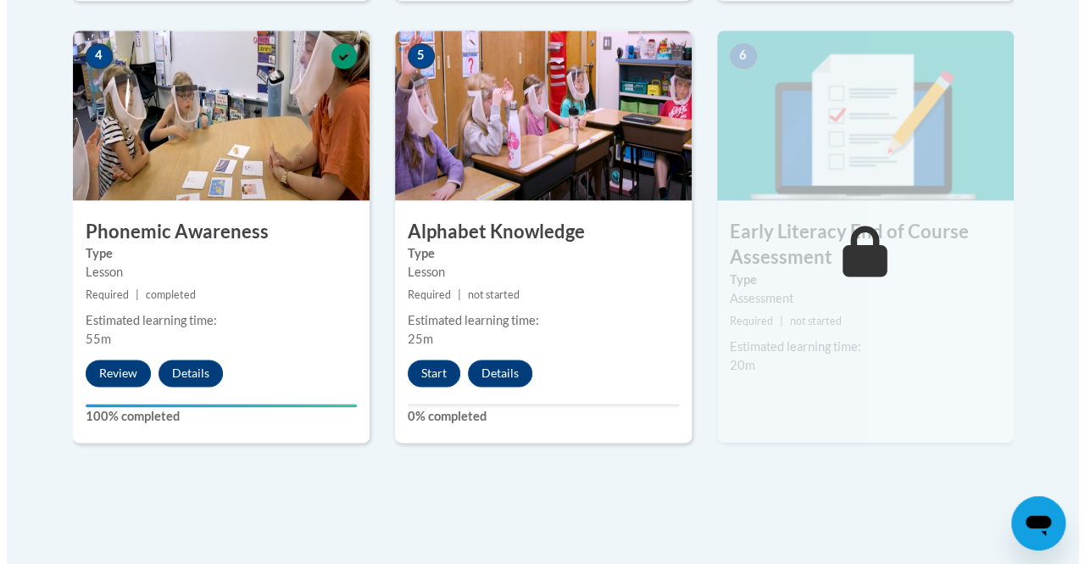
scroll to position [1004, 0]
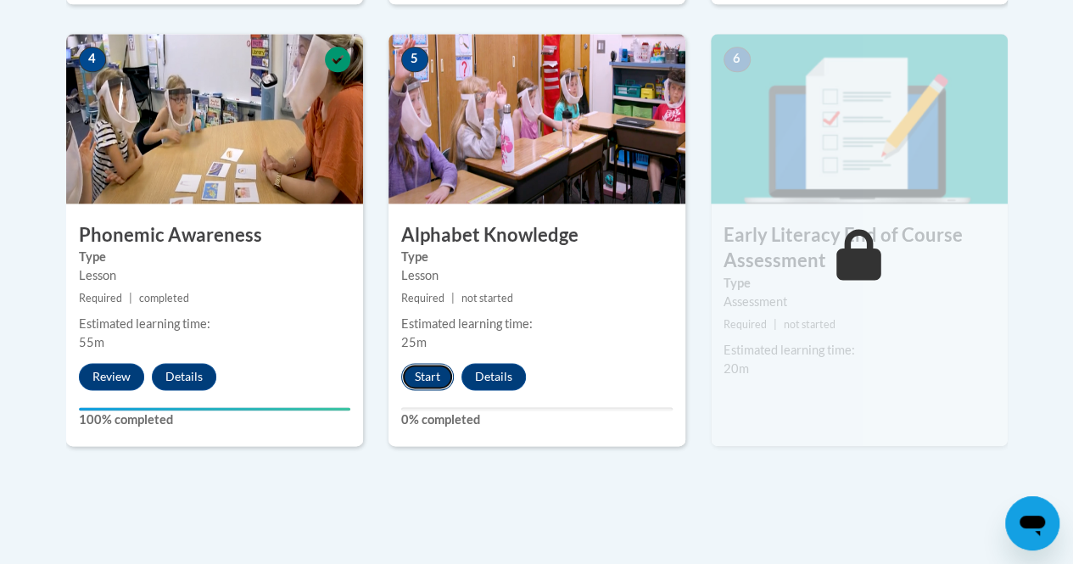
click at [432, 382] on button "Start" at bounding box center [427, 376] width 53 height 27
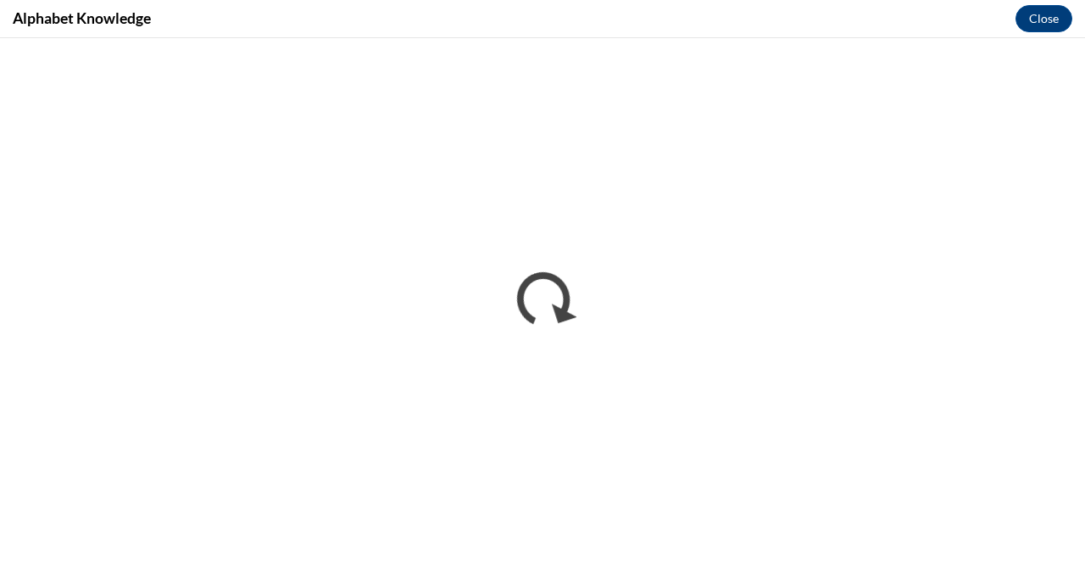
scroll to position [0, 0]
